Goal: Check status: Check status

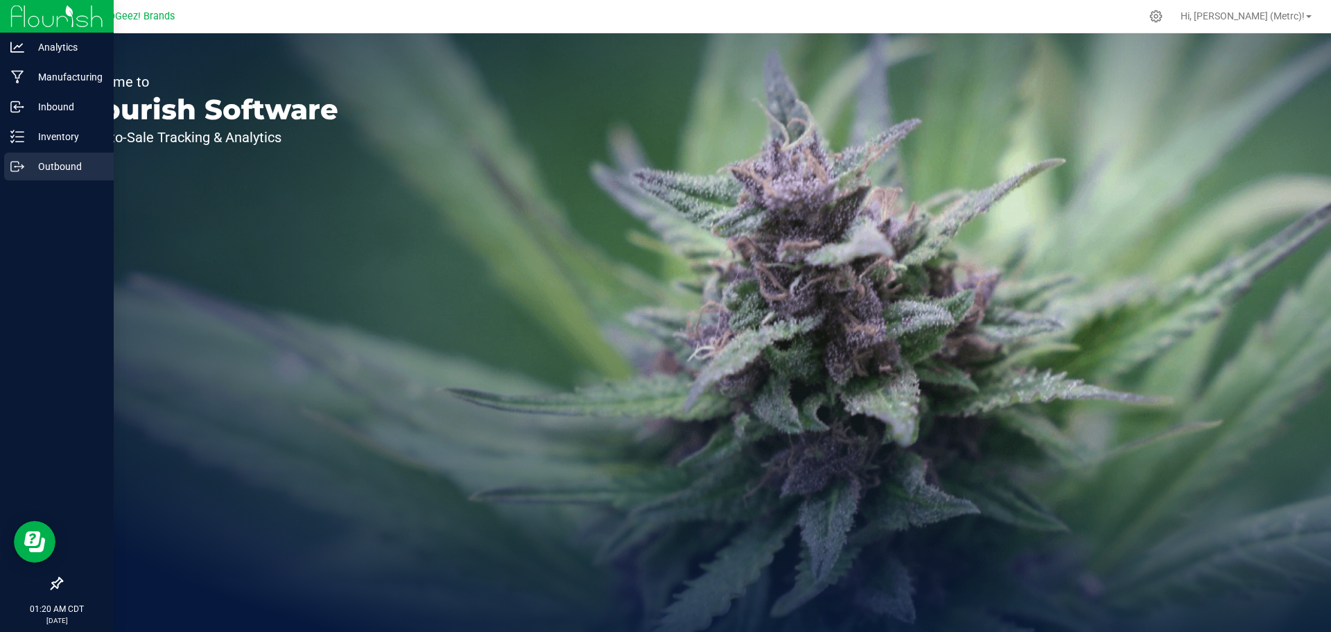
click at [29, 165] on p "Outbound" at bounding box center [65, 166] width 83 height 17
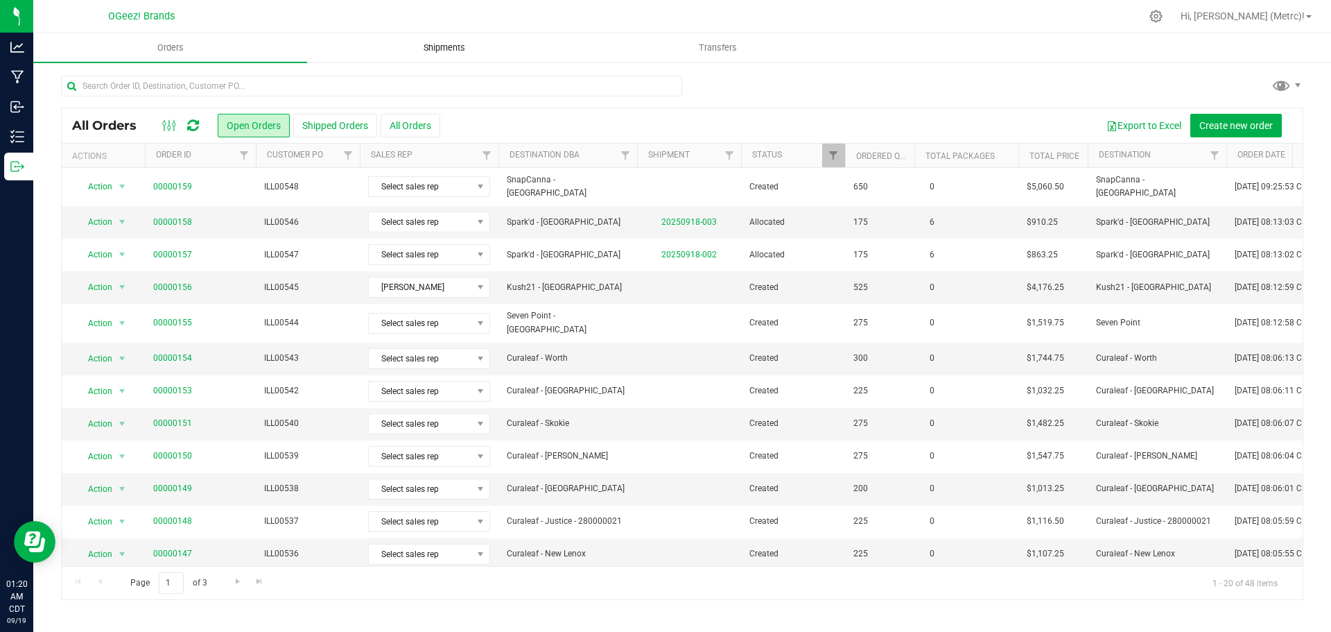
click at [480, 42] on span "Shipments" at bounding box center [444, 48] width 79 height 12
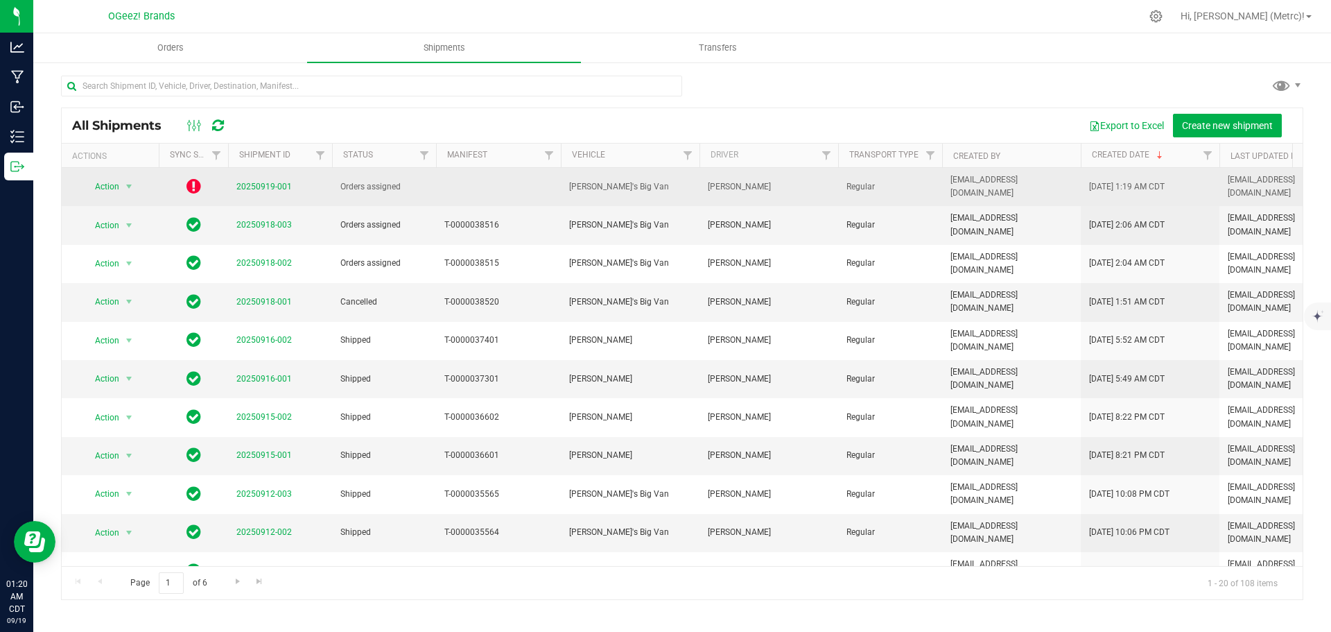
click at [194, 179] on icon at bounding box center [193, 185] width 15 height 17
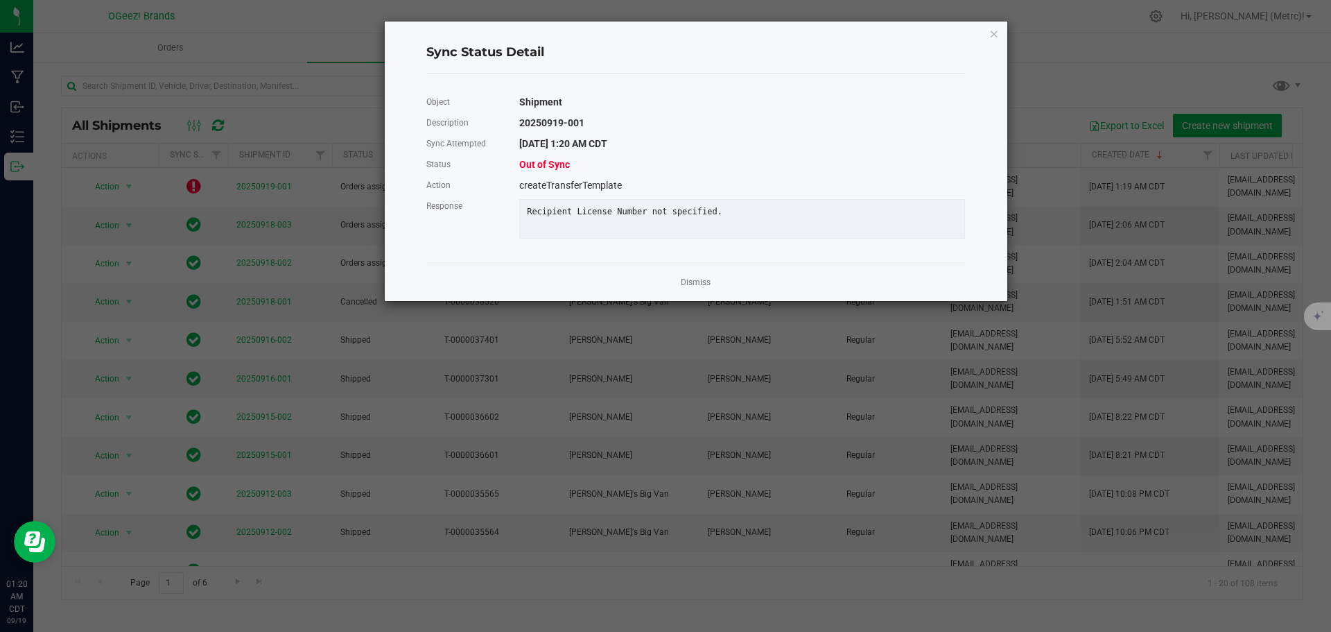
click at [700, 285] on app-cancel-button "Dismiss" at bounding box center [696, 282] width 30 height 15
click at [697, 288] on link "Dismiss" at bounding box center [696, 283] width 30 height 12
